Goal: Transaction & Acquisition: Purchase product/service

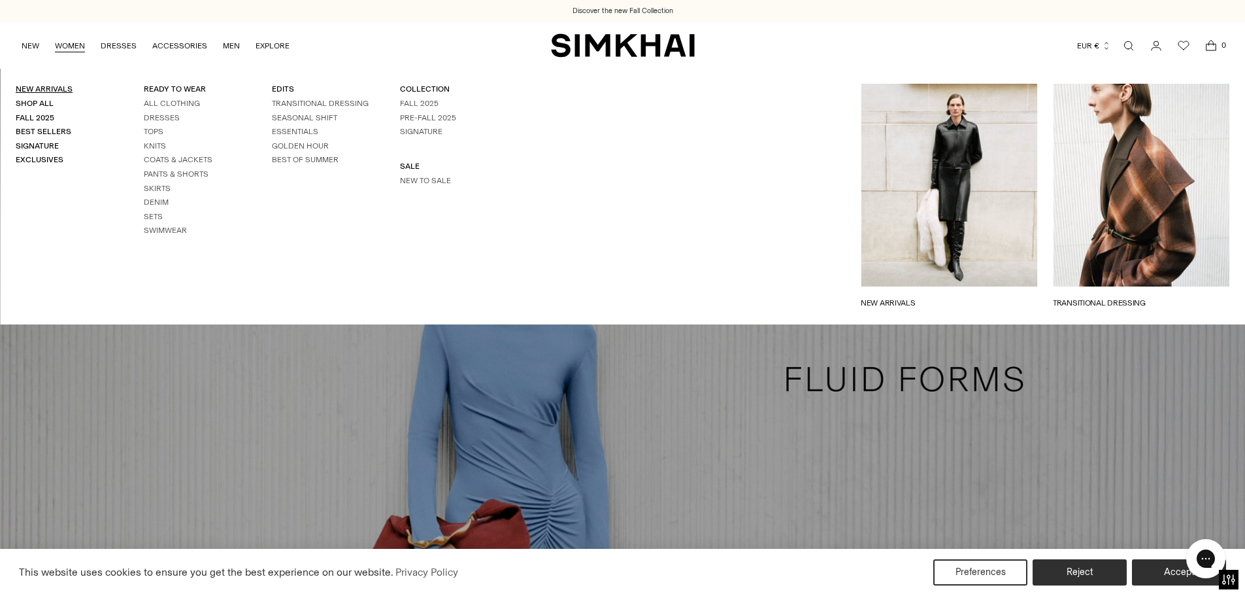
click at [50, 86] on link "New Arrivals" at bounding box center [44, 88] width 57 height 9
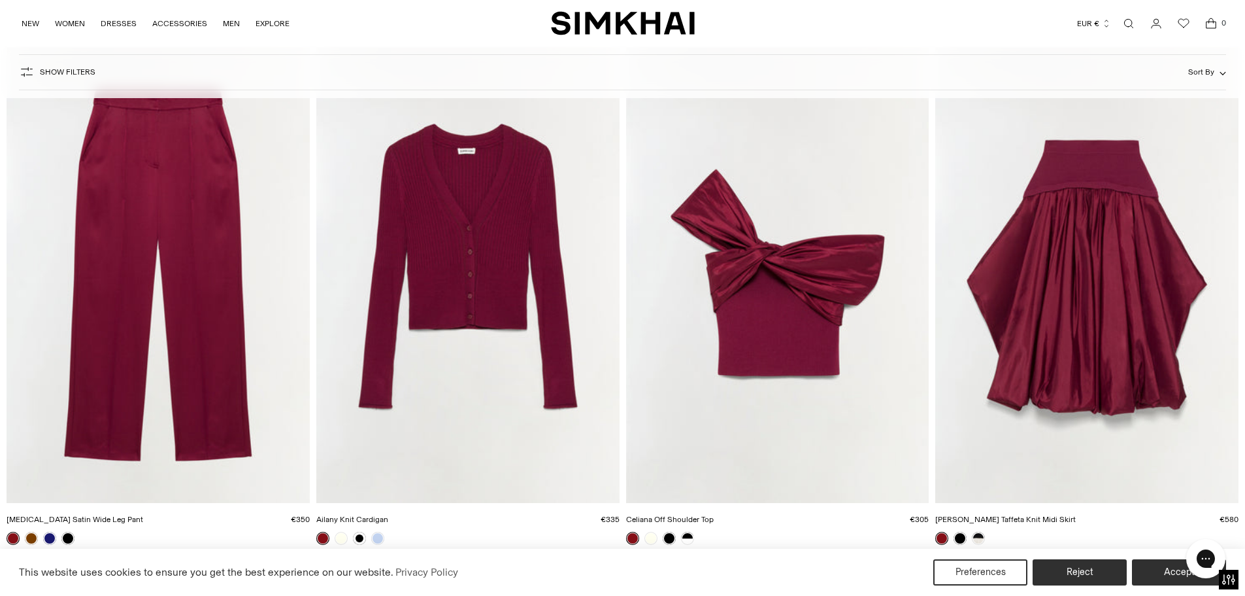
scroll to position [9545, 0]
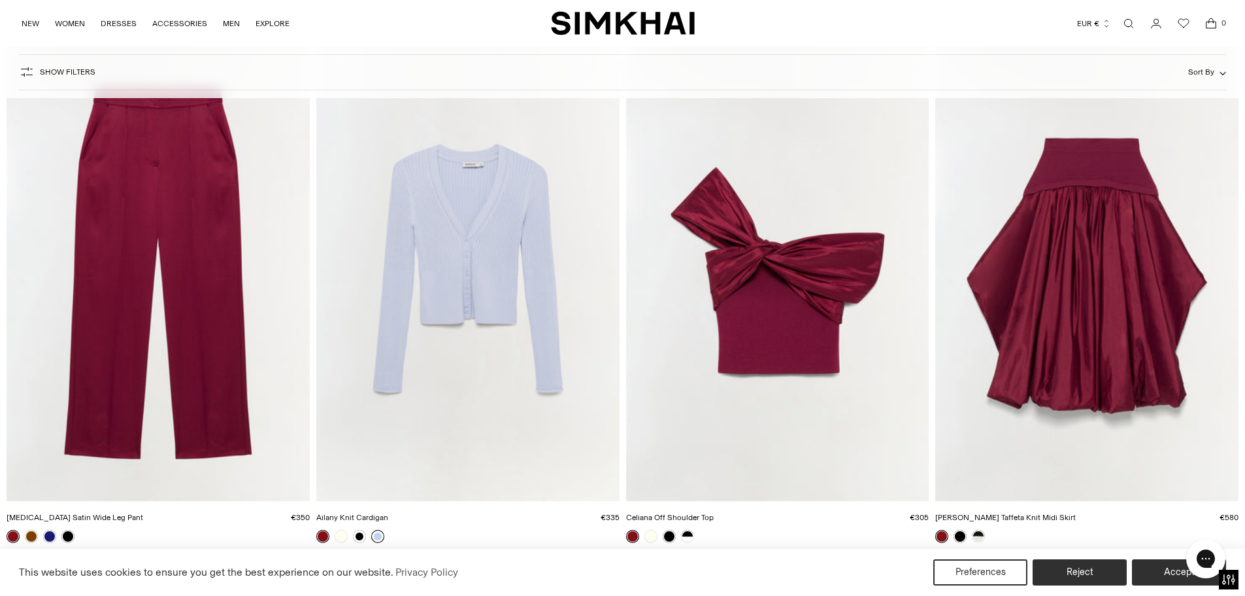
click at [380, 533] on link at bounding box center [377, 536] width 13 height 13
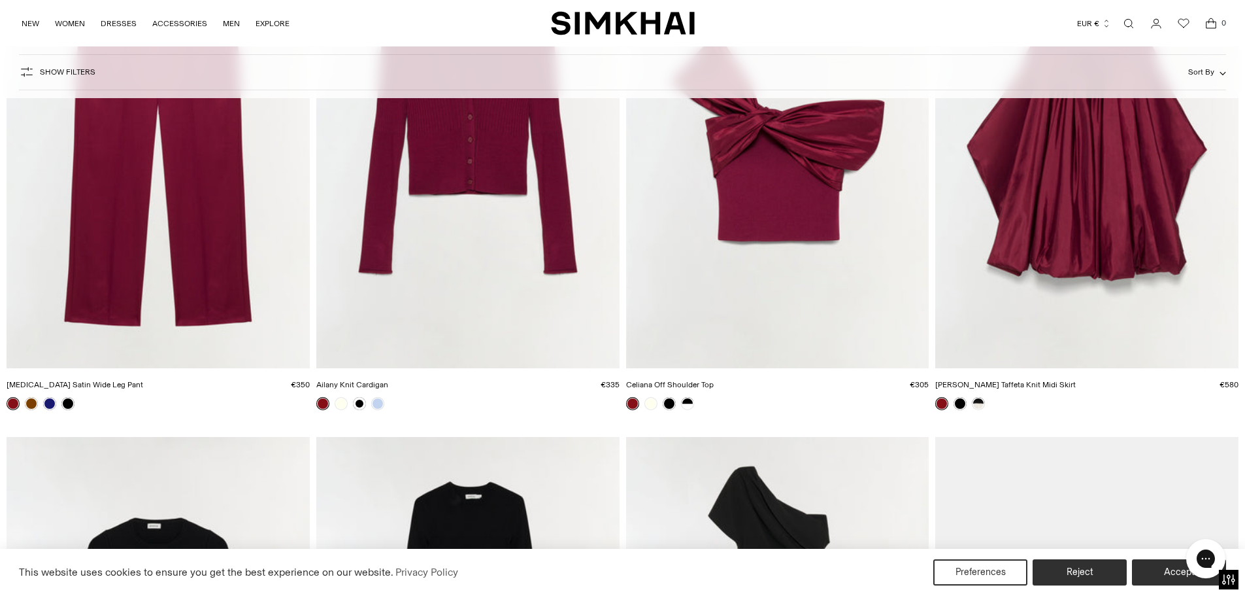
scroll to position [9533, 0]
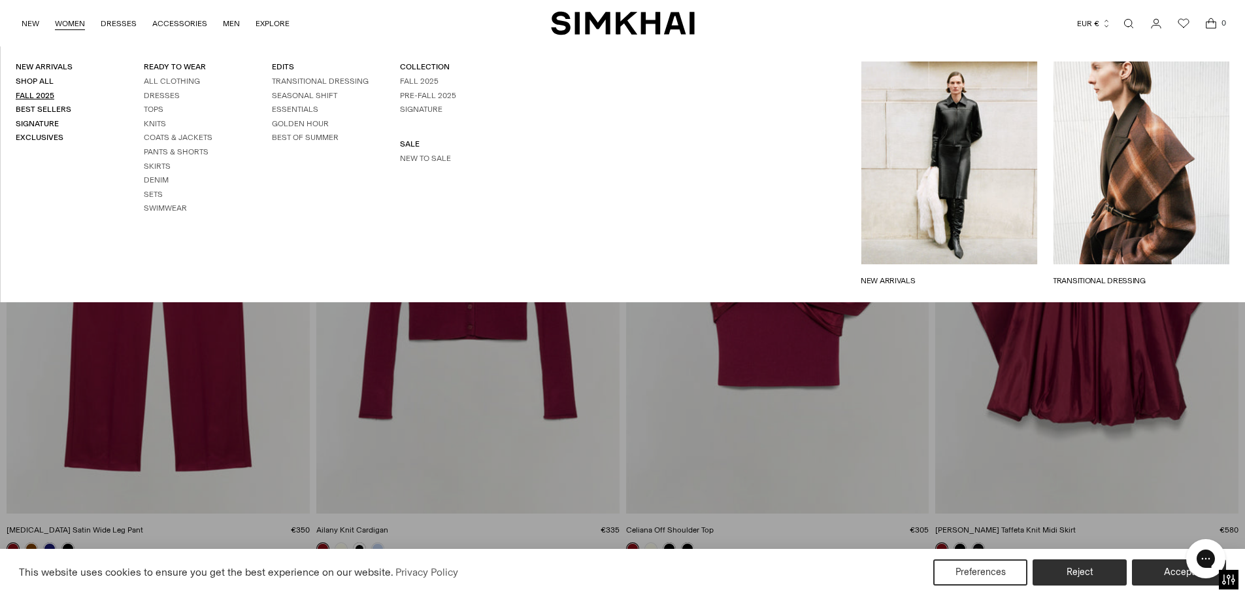
click at [48, 92] on link "Fall 2025" at bounding box center [35, 95] width 39 height 9
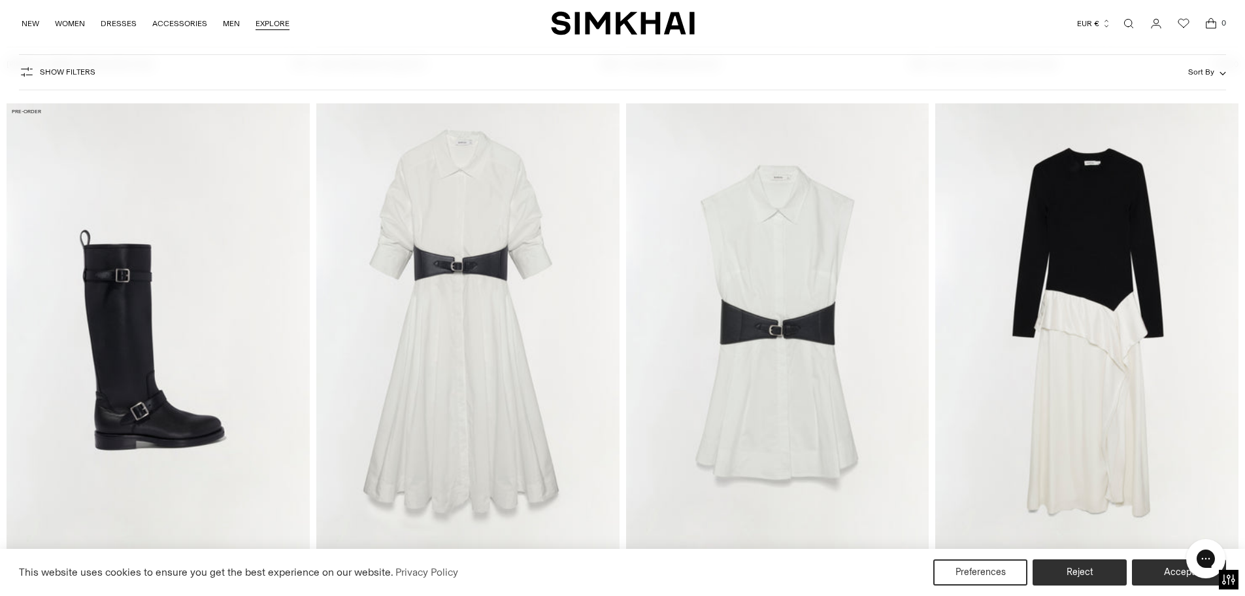
scroll to position [588, 0]
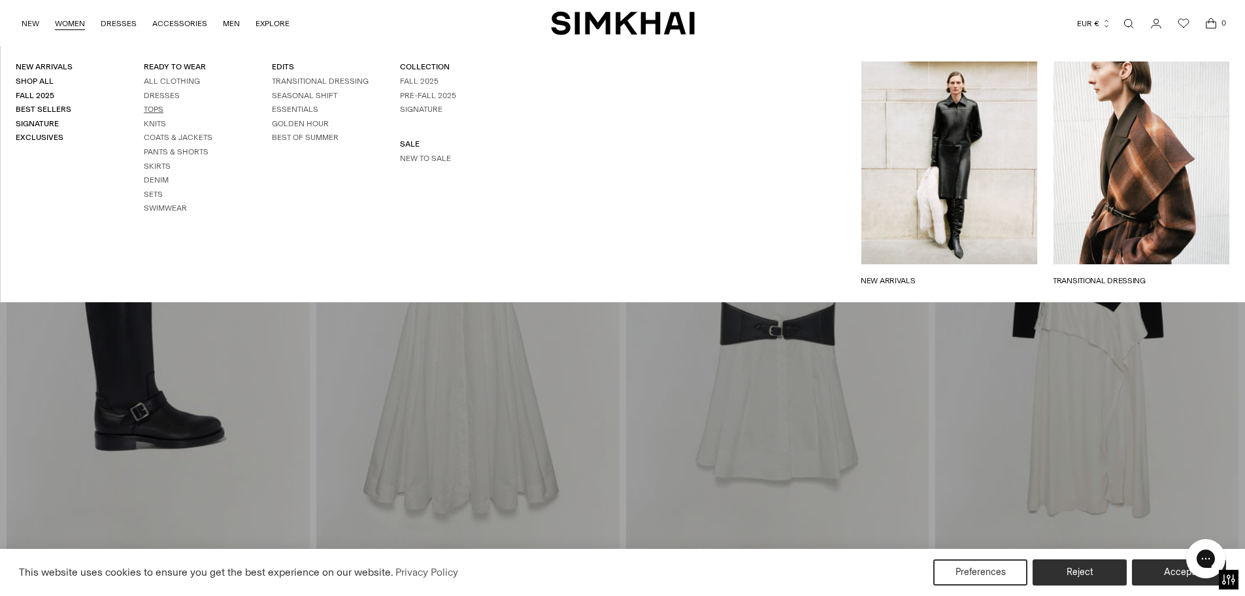
click at [152, 107] on link "Tops" at bounding box center [154, 109] width 20 height 9
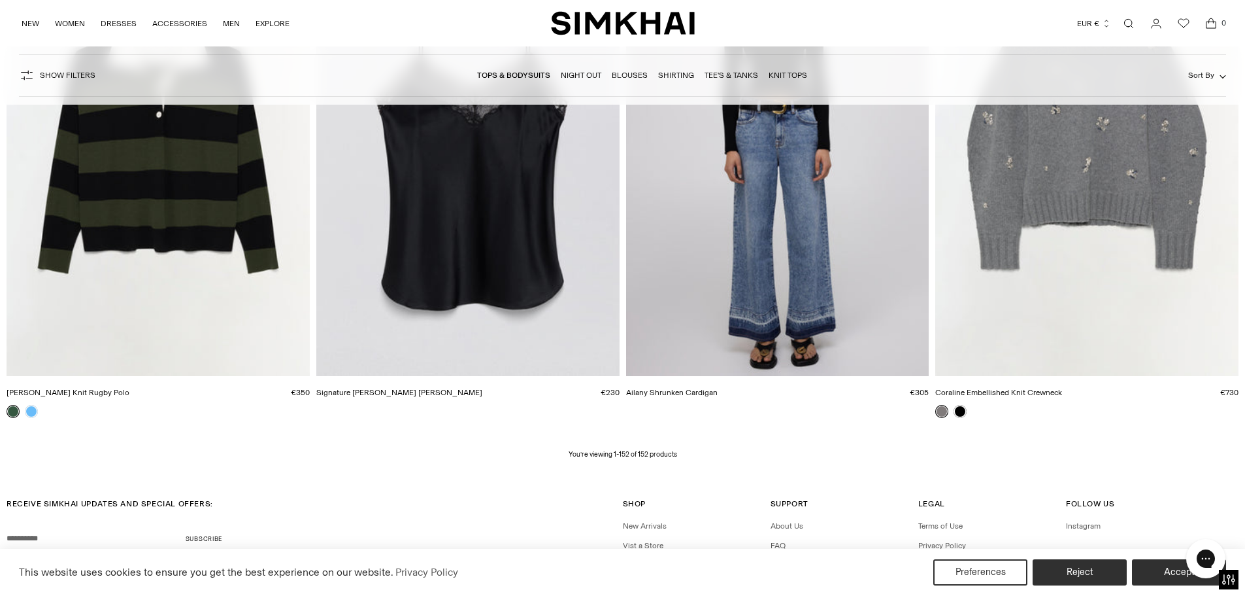
scroll to position [19651, 0]
